Goal: Task Accomplishment & Management: Complete application form

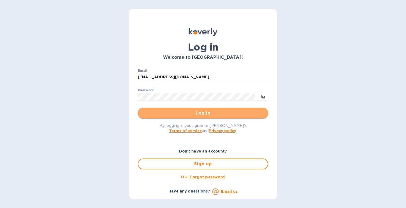
click at [210, 112] on span "Log in" at bounding box center [203, 113] width 122 height 7
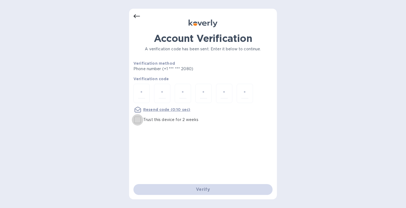
click at [138, 121] on input "Trust this device for 2 weeks" at bounding box center [137, 119] width 11 height 11
checkbox input "true"
drag, startPoint x: 148, startPoint y: 94, endPoint x: 143, endPoint y: 93, distance: 4.8
paste input "1"
type input "1"
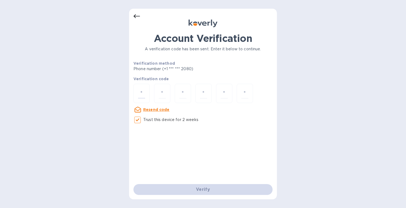
type input "5"
type input "9"
type input "3"
type input "6"
type input "3"
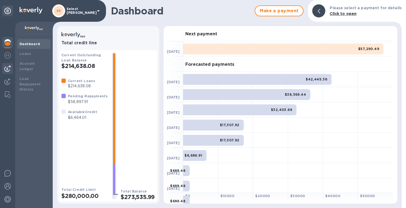
click at [6, 68] on img at bounding box center [7, 68] width 7 height 7
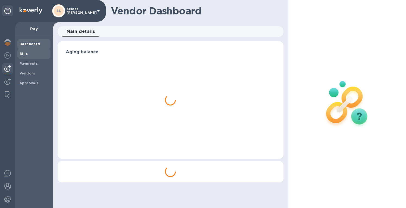
click at [23, 54] on b "Bills" at bounding box center [24, 54] width 8 height 4
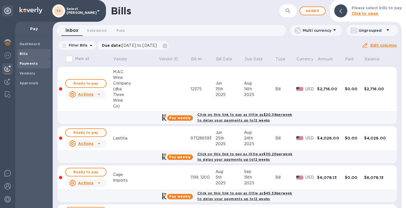
click at [26, 65] on b "Payments" at bounding box center [29, 63] width 18 height 4
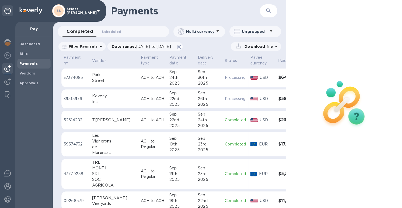
drag, startPoint x: 11, startPoint y: 80, endPoint x: 14, endPoint y: 78, distance: 3.3
click at [11, 80] on div at bounding box center [7, 82] width 11 height 12
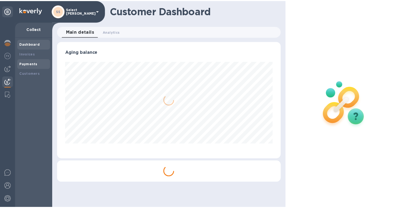
scroll to position [117, 223]
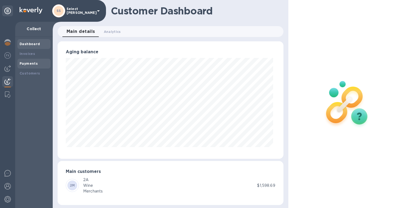
click at [28, 64] on b "Payments" at bounding box center [29, 63] width 18 height 4
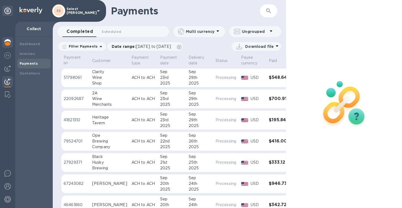
click at [10, 41] on img at bounding box center [7, 42] width 7 height 7
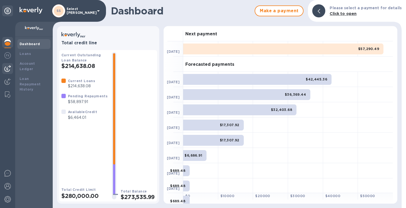
click at [11, 67] on div at bounding box center [7, 68] width 11 height 11
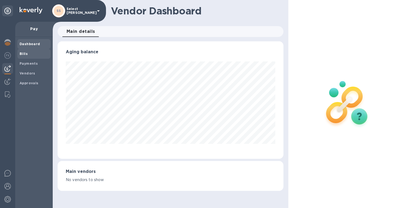
scroll to position [271570, 271462]
click at [25, 51] on span "Bills" at bounding box center [24, 53] width 8 height 5
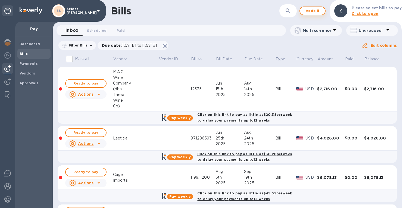
click at [306, 11] on span "Add bill" at bounding box center [312, 11] width 16 height 7
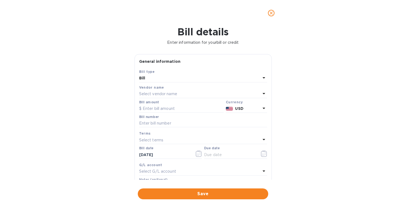
click at [154, 93] on p "Select vendor name" at bounding box center [158, 94] width 38 height 6
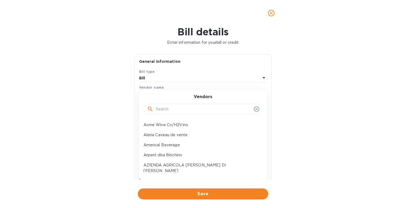
click at [166, 111] on input "text" at bounding box center [204, 109] width 96 height 8
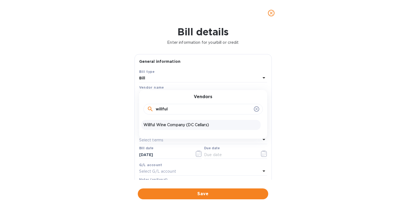
type input "willful"
click at [171, 123] on p "Willful Wine Company (DC Cellars)" at bounding box center [200, 125] width 115 height 6
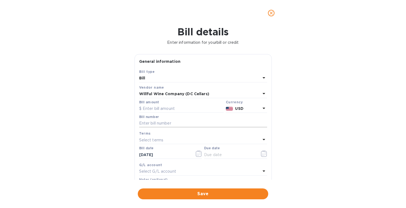
click at [154, 121] on input "text" at bounding box center [203, 123] width 128 height 8
type input "6237"
click at [168, 108] on input "text" at bounding box center [181, 109] width 84 height 8
type input "3,228"
click at [169, 154] on input "[DATE]" at bounding box center [164, 155] width 51 height 8
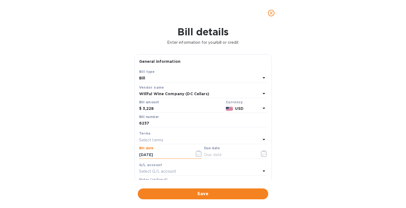
drag, startPoint x: 153, startPoint y: 155, endPoint x: 123, endPoint y: 152, distance: 29.5
click at [123, 152] on div "Bill details Enter information for your bill or credit General information Save…" at bounding box center [203, 117] width 406 height 182
type input "[DATE]"
drag, startPoint x: 146, startPoint y: 135, endPoint x: 144, endPoint y: 139, distance: 4.6
click at [146, 136] on div "Terms Select terms" at bounding box center [203, 136] width 128 height 13
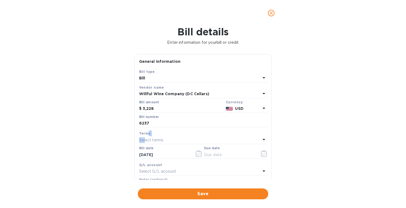
click at [144, 139] on p "Select terms" at bounding box center [151, 140] width 24 height 6
click at [153, 180] on div "Bill details Enter information for your bill or credit General information Save…" at bounding box center [203, 117] width 406 height 182
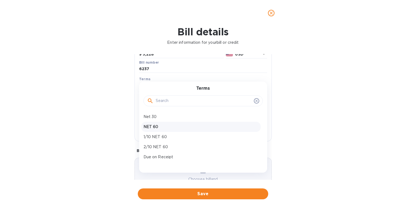
click at [147, 126] on p "NET 60" at bounding box center [200, 127] width 115 height 6
type input "[DATE]"
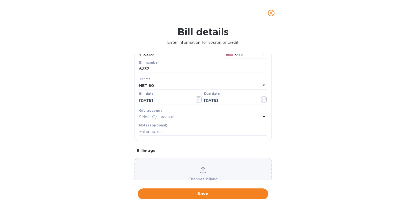
click at [202, 170] on icon at bounding box center [203, 169] width 4 height 5
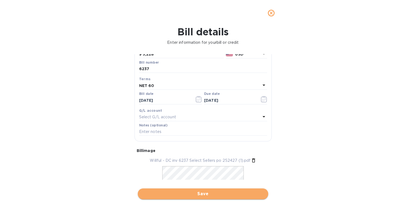
click at [192, 193] on span "Save" at bounding box center [203, 193] width 122 height 7
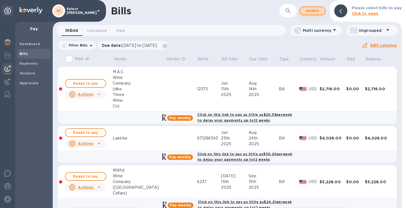
click at [314, 11] on span "Add bill" at bounding box center [312, 11] width 16 height 7
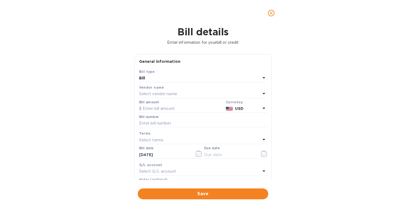
click at [151, 93] on p "Select vendor name" at bounding box center [158, 94] width 38 height 6
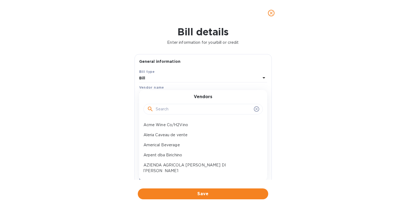
click at [161, 112] on input "text" at bounding box center [204, 109] width 96 height 8
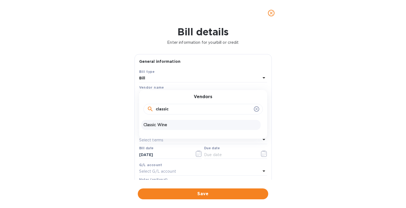
type input "classic"
click at [167, 126] on p "Classic Wine" at bounding box center [200, 125] width 115 height 6
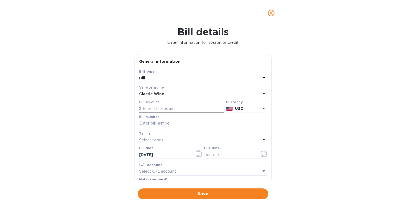
click at [153, 108] on input "text" at bounding box center [181, 109] width 84 height 8
type input "5,992.50"
click at [162, 124] on input "text" at bounding box center [203, 123] width 128 height 8
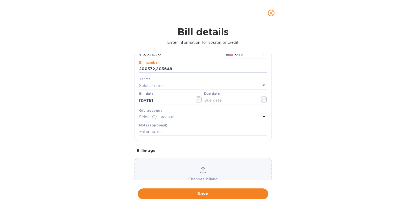
type input "200372,203649"
click at [201, 169] on icon at bounding box center [203, 170] width 6 height 7
click at [202, 171] on icon at bounding box center [203, 169] width 4 height 5
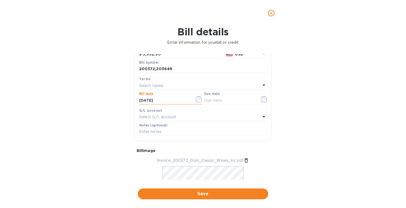
drag, startPoint x: 160, startPoint y: 101, endPoint x: 112, endPoint y: 102, distance: 47.8
click at [111, 102] on div "Bill details Enter information for your bill or credit General information Save…" at bounding box center [203, 117] width 406 height 182
type input "[DATE]"
click at [155, 84] on p "Select terms" at bounding box center [151, 86] width 24 height 6
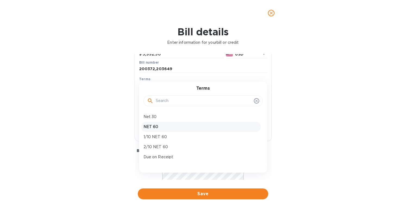
click at [159, 128] on p "NET 60" at bounding box center [200, 127] width 115 height 6
type input "[DATE]"
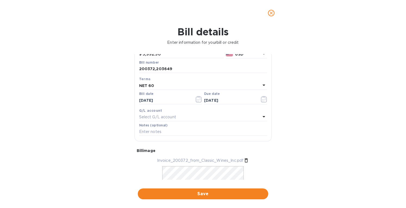
drag, startPoint x: 200, startPoint y: 195, endPoint x: 202, endPoint y: 192, distance: 2.9
click at [201, 194] on span "Save" at bounding box center [203, 193] width 122 height 7
